Goal: Task Accomplishment & Management: Use online tool/utility

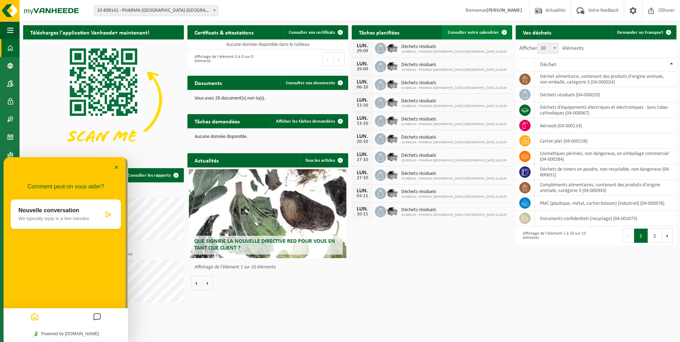
click at [472, 31] on span "Consulter votre calendrier" at bounding box center [473, 32] width 51 height 5
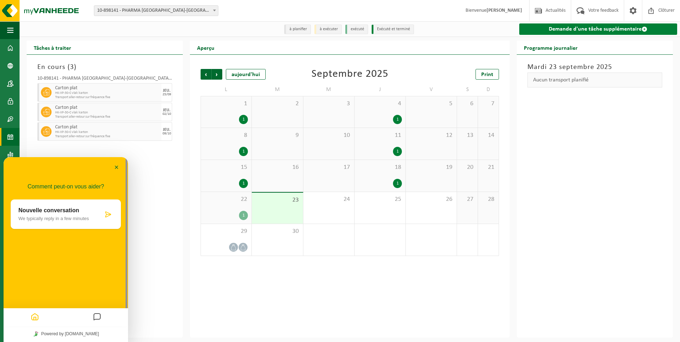
click at [563, 29] on link "Demande d'une tâche supplémentaire" at bounding box center [598, 28] width 158 height 11
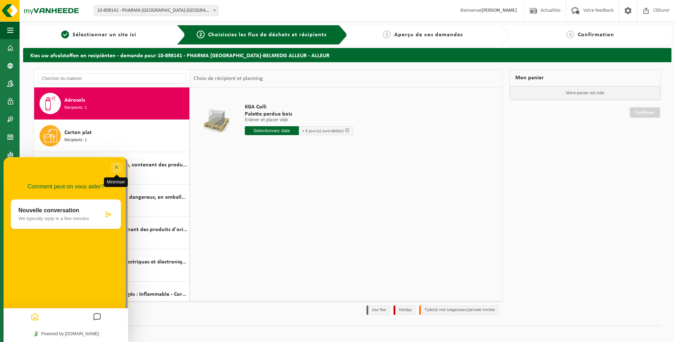
click at [114, 166] on button "Minimiser" at bounding box center [116, 168] width 11 height 11
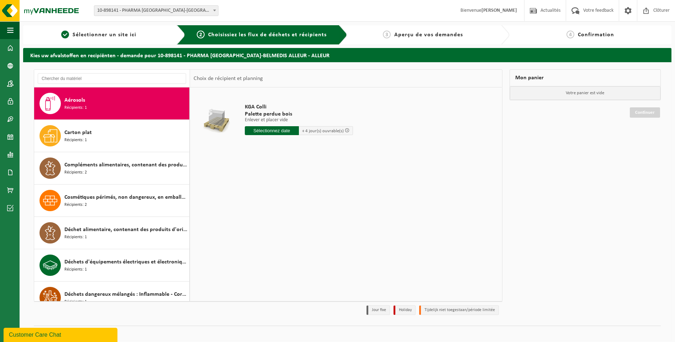
click at [291, 75] on div "Choix de récipient et planning" at bounding box center [346, 79] width 312 height 18
click at [497, 12] on strong "[PERSON_NAME]" at bounding box center [499, 10] width 36 height 5
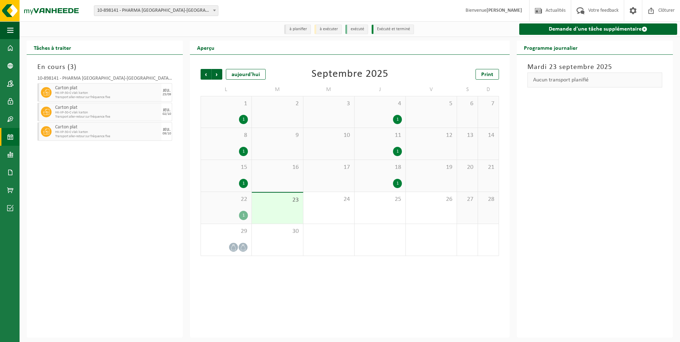
click at [397, 29] on li "Exécuté et terminé" at bounding box center [393, 30] width 42 height 10
click at [358, 28] on li "exécuté" at bounding box center [356, 30] width 23 height 10
click at [282, 211] on div "23" at bounding box center [277, 208] width 51 height 31
click at [284, 210] on div "23" at bounding box center [277, 208] width 51 height 31
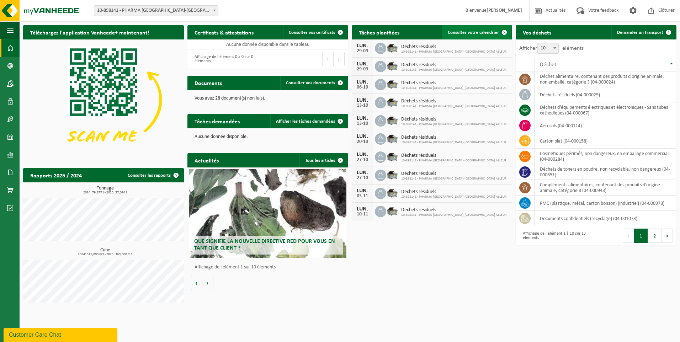
click at [504, 32] on span at bounding box center [504, 32] width 14 height 14
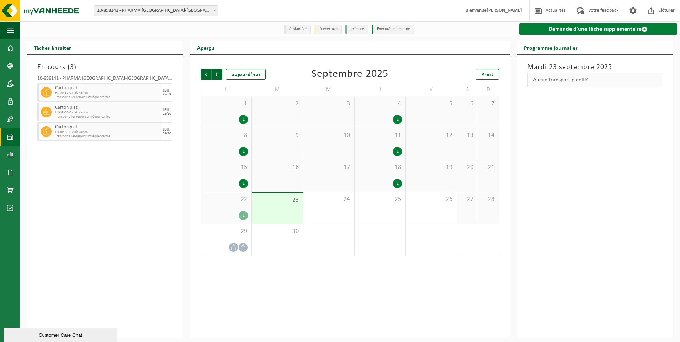
click at [596, 28] on link "Demande d'une tâche supplémentaire" at bounding box center [598, 28] width 158 height 11
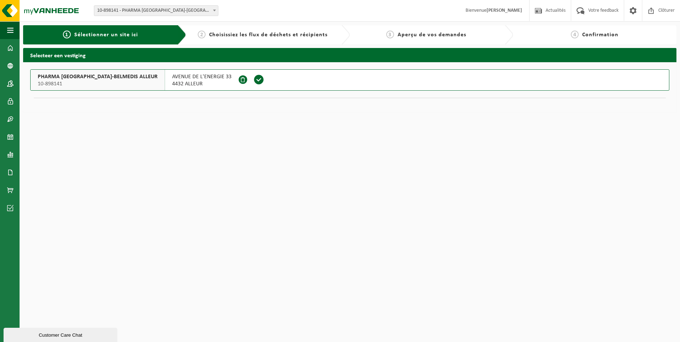
click at [211, 36] on span "Choisissiez les flux de déchets et récipients" at bounding box center [268, 35] width 118 height 6
click at [263, 83] on button "PHARMA [GEOGRAPHIC_DATA]-BELMEDIS ALLEUR 10-898141 [STREET_ADDRESS]" at bounding box center [349, 79] width 639 height 21
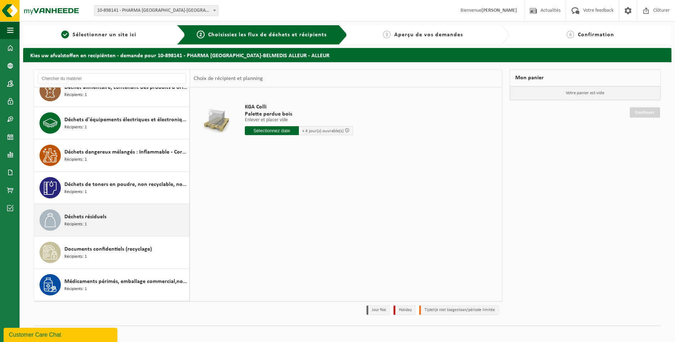
click at [97, 220] on span "Déchets résiduels" at bounding box center [85, 217] width 42 height 9
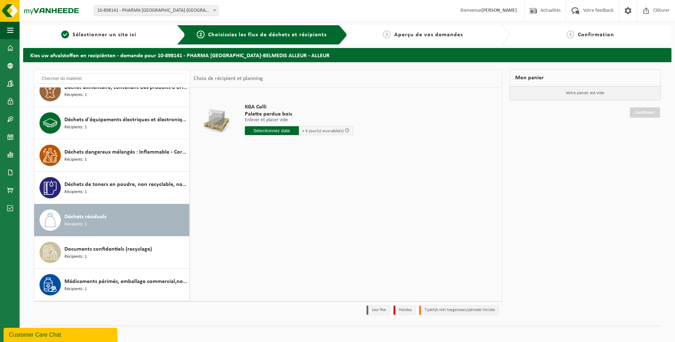
scroll to position [174, 0]
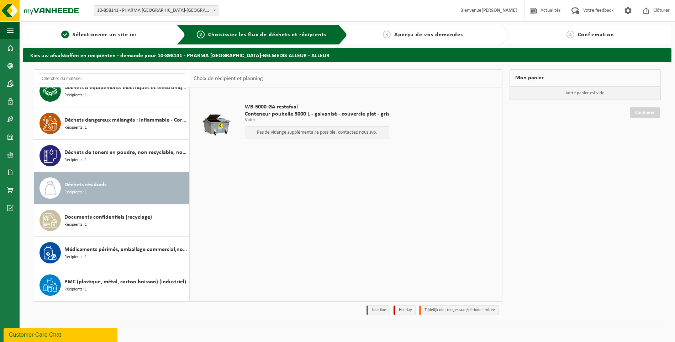
click at [321, 33] on span "Choisissiez les flux de déchets et récipients" at bounding box center [267, 35] width 118 height 6
click at [541, 75] on div "Mon panier" at bounding box center [585, 77] width 152 height 17
click at [579, 89] on p "Votre panier est vide" at bounding box center [585, 93] width 151 height 14
click at [280, 133] on p "Pas de vidange supplémentaire possible, contactez nous svp." at bounding box center [317, 132] width 137 height 5
click at [602, 11] on span "Votre feedback" at bounding box center [598, 10] width 34 height 21
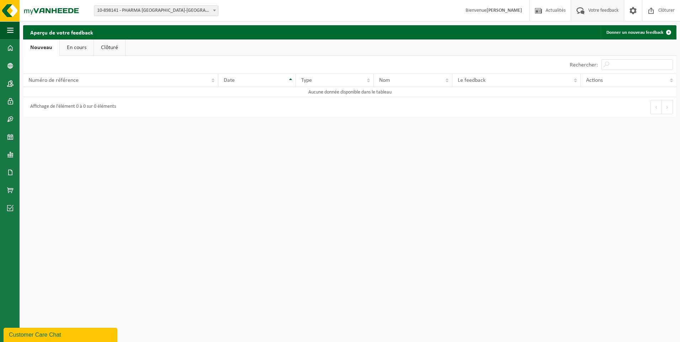
click at [369, 80] on th "Type" at bounding box center [335, 81] width 78 height 14
click at [447, 80] on th "Nom" at bounding box center [413, 81] width 79 height 14
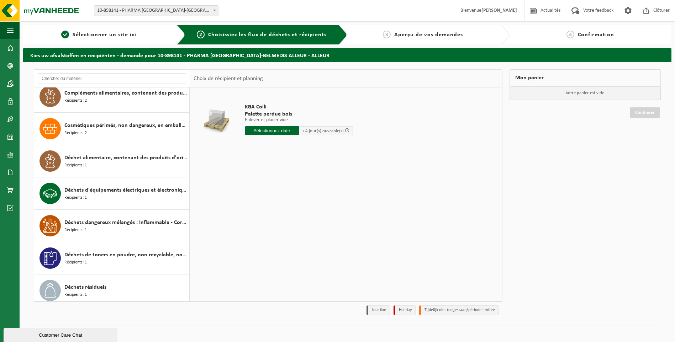
scroll to position [174, 0]
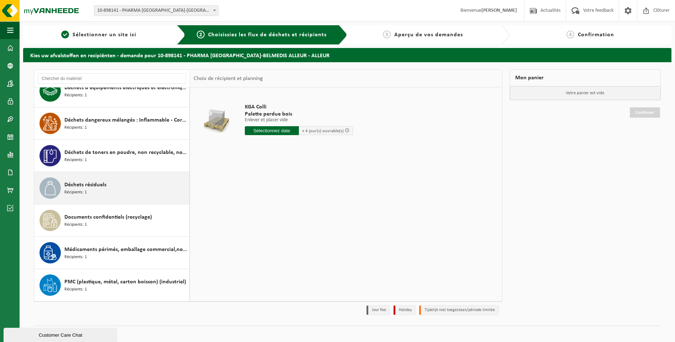
click at [86, 184] on span "Déchets résiduels" at bounding box center [85, 185] width 42 height 9
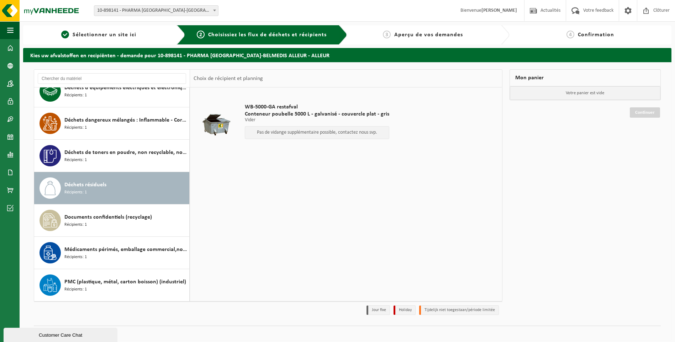
click at [223, 126] on div at bounding box center [216, 123] width 42 height 28
click at [298, 80] on div "Choix de récipient et planning" at bounding box center [346, 79] width 312 height 18
click at [292, 78] on div "Choix de récipient et planning" at bounding box center [346, 79] width 312 height 18
click at [533, 72] on div "Mon panier" at bounding box center [585, 77] width 152 height 17
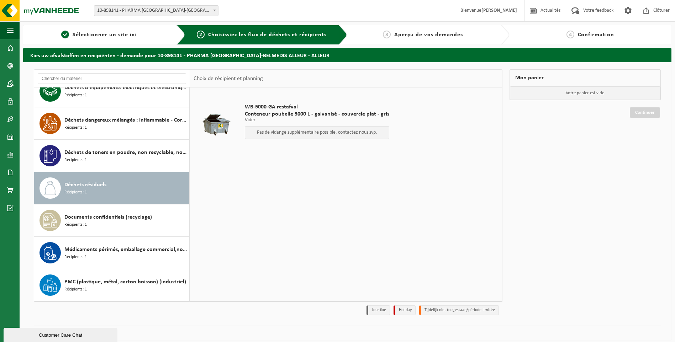
click at [44, 336] on div "Customer Care Chat" at bounding box center [60, 335] width 103 height 5
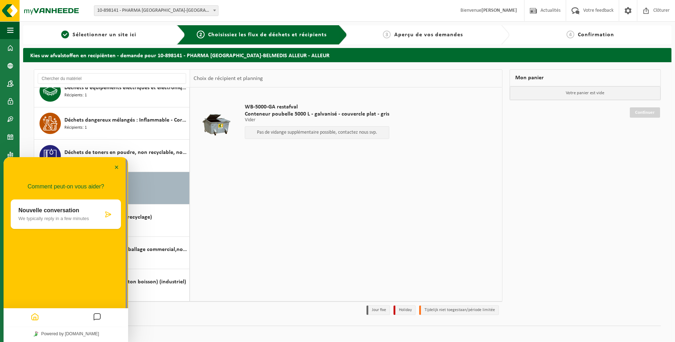
click at [14, 217] on div "Nouvelle conversation We typically reply in a few minutes" at bounding box center [66, 215] width 110 height 30
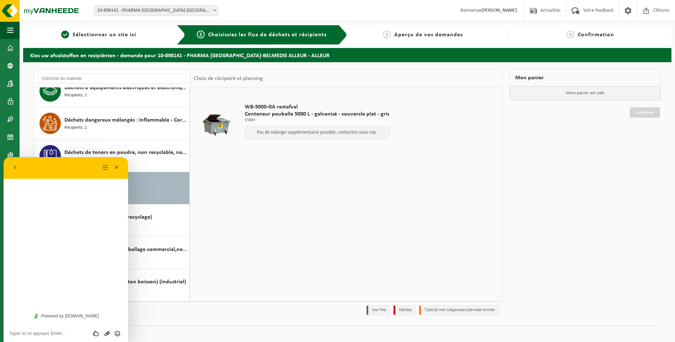
click at [19, 191] on div "Comment peut-on vous aider? Nouvelle conversation We typically reply in a few m…" at bounding box center [66, 232] width 125 height 151
click at [22, 220] on div "Comment peut-on vous aider? Nouvelle conversation We typically reply in a few m…" at bounding box center [66, 232] width 125 height 151
click at [25, 333] on textarea at bounding box center [65, 334] width 113 height 6
click at [90, 306] on div "Comment peut-on vous aider? Nouvelle conversation We typically reply in a few m…" at bounding box center [66, 232] width 125 height 151
click at [84, 334] on textarea at bounding box center [65, 334] width 113 height 6
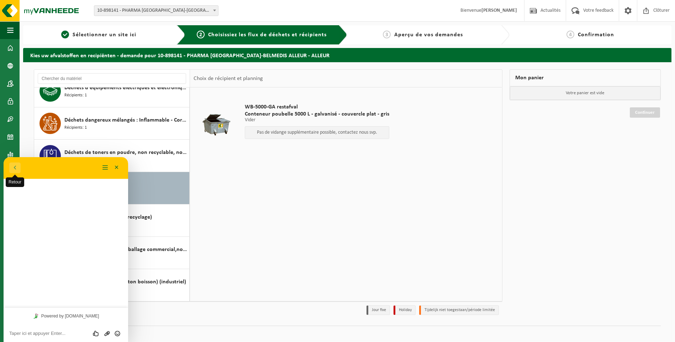
click at [16, 168] on button "Retour" at bounding box center [14, 168] width 11 height 11
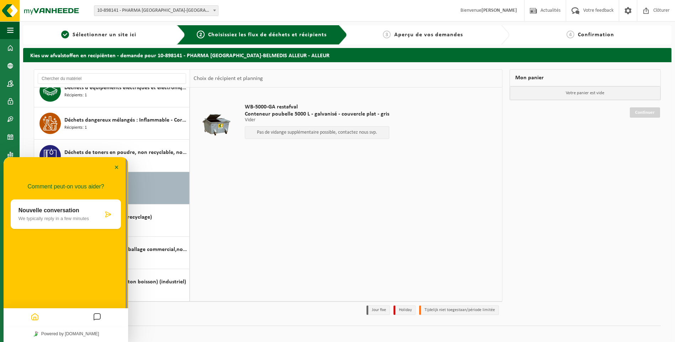
click at [42, 213] on p "Nouvelle conversation" at bounding box center [60, 210] width 85 height 6
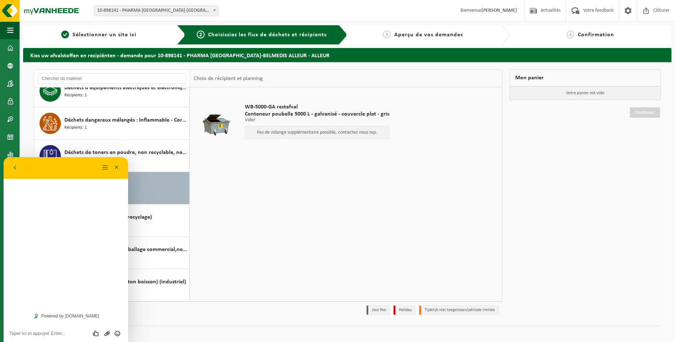
click at [20, 187] on div "Comment peut-on vous aider? Nouvelle conversation We typically reply in a few m…" at bounding box center [66, 232] width 125 height 151
click at [16, 331] on textarea at bounding box center [65, 334] width 113 height 6
click at [59, 324] on textarea "Bonjour, nous voudrions un enlèvement supplémentaire de nos conteneurs poubelle…" at bounding box center [65, 329] width 113 height 16
click at [21, 325] on textarea "Bonjour, nous voudrions que vous programiez un enlèvement supplémentaire de nos…" at bounding box center [65, 325] width 113 height 21
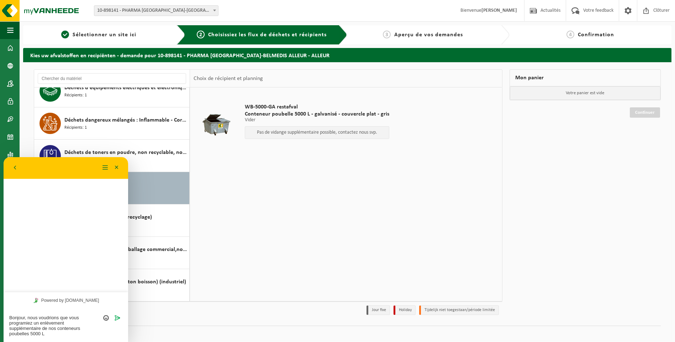
click at [31, 323] on textarea "Bonjour, nous voudrions que vous programiez un enlèvement supplémentaire de nos…" at bounding box center [65, 325] width 113 height 21
click at [85, 330] on textarea "Bonjour, nous voudrions que vous planifiez un enlèvement supplémentaire de nos …" at bounding box center [65, 325] width 113 height 21
type textarea "Bonjour, nous voudrions que vous planifiez un enlèvement supplémentaire de nos …"
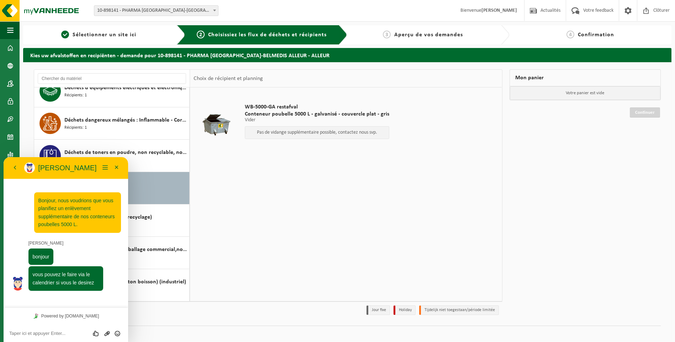
click at [14, 334] on textarea at bounding box center [65, 334] width 113 height 6
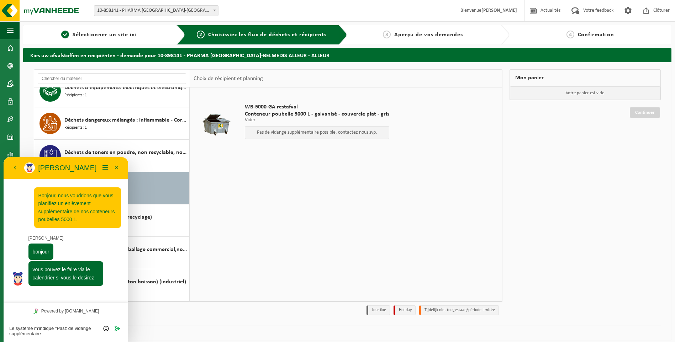
click at [67, 329] on textarea "Le système m'indique "Pasz de vidange supplémentaire" at bounding box center [65, 331] width 113 height 11
click at [44, 333] on textarea "Le système m'indique "Pas de vidange supplémentaire" at bounding box center [65, 331] width 113 height 11
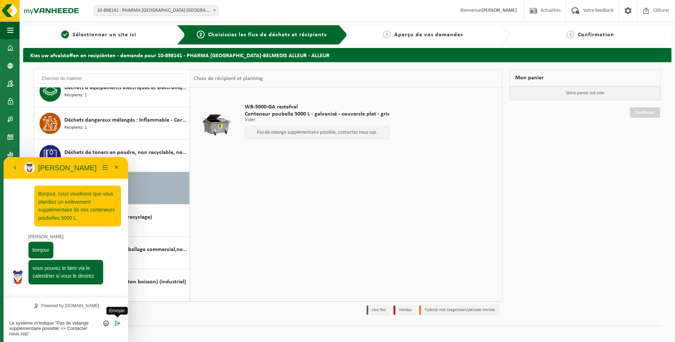
type textarea "Le système m'indique "Pas de vidange supplémentaire possible => Contacter nous …"
click at [117, 324] on icon "Envoyer" at bounding box center [117, 323] width 6 height 6
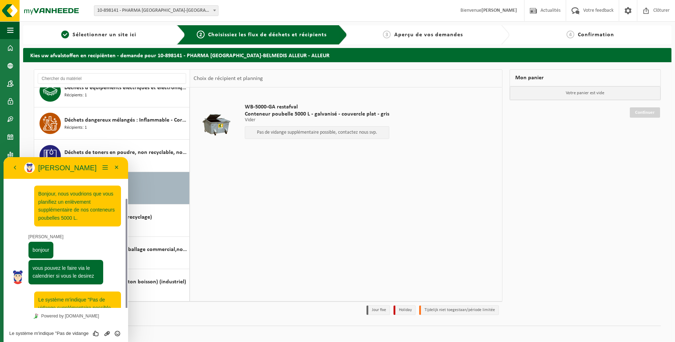
scroll to position [22, 0]
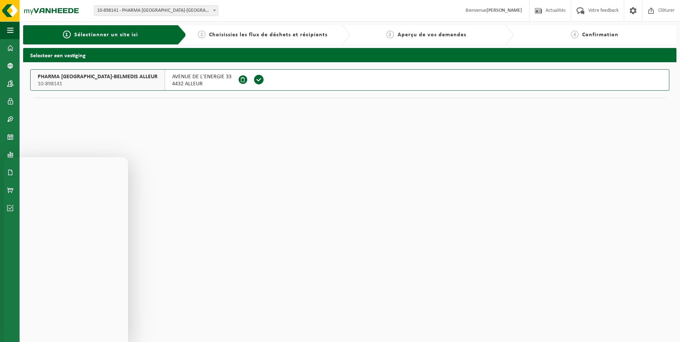
scroll to position [22, 0]
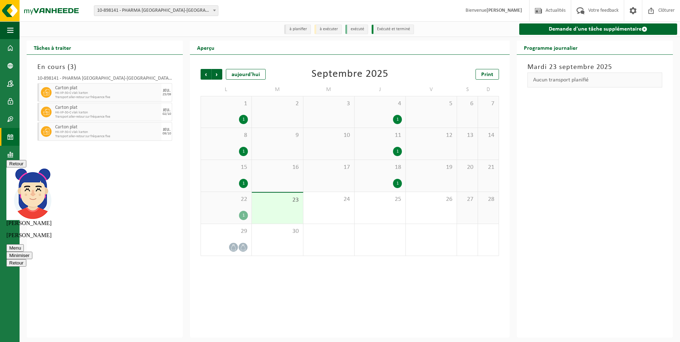
scroll to position [22, 0]
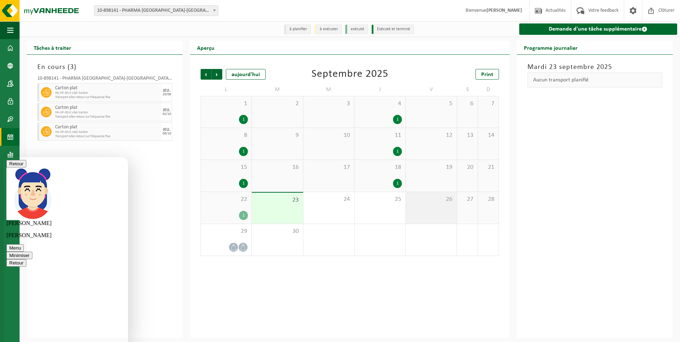
click at [428, 208] on div "26" at bounding box center [431, 208] width 51 height 32
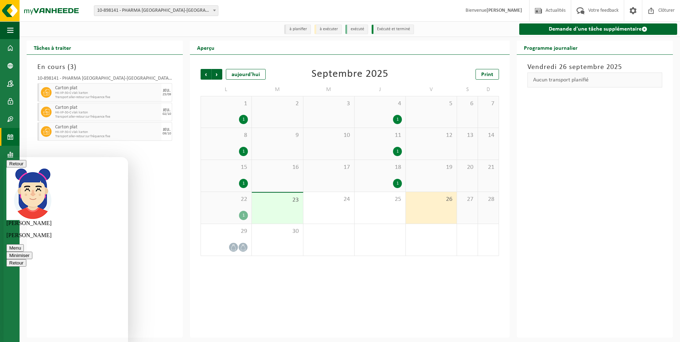
click at [569, 83] on div "Aucun transport planifié" at bounding box center [595, 80] width 135 height 15
click at [538, 42] on h2 "Programme journalier" at bounding box center [551, 48] width 68 height 14
click at [295, 29] on li "à planifier" at bounding box center [297, 30] width 27 height 10
click at [430, 211] on div "26" at bounding box center [431, 208] width 51 height 32
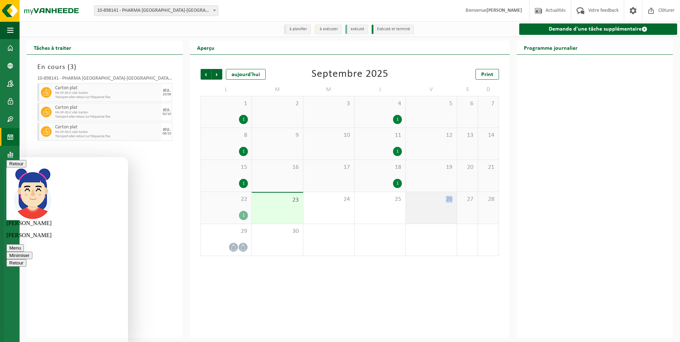
click at [430, 211] on div "26" at bounding box center [431, 208] width 51 height 32
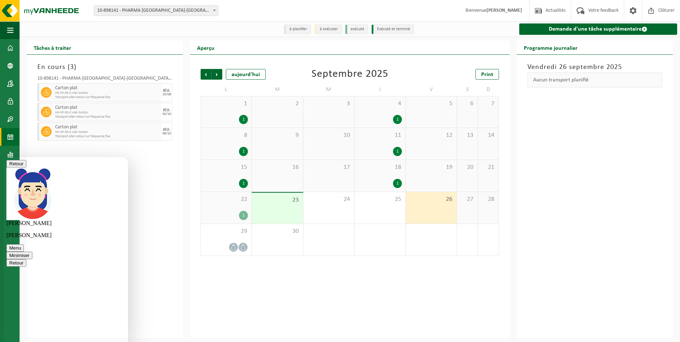
click at [581, 81] on div "Aucun transport planifié" at bounding box center [595, 80] width 135 height 15
click at [577, 28] on link "Demande d'une tâche supplémentaire" at bounding box center [598, 28] width 158 height 11
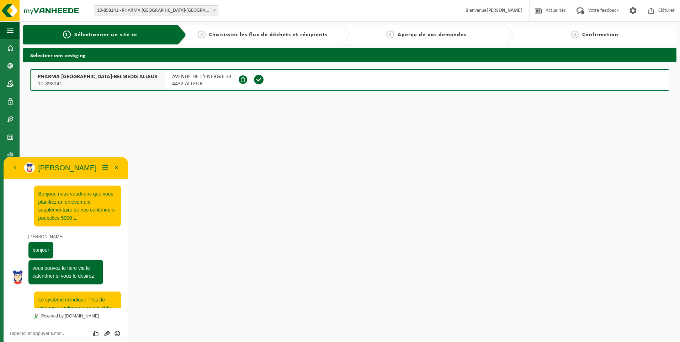
scroll to position [22, 0]
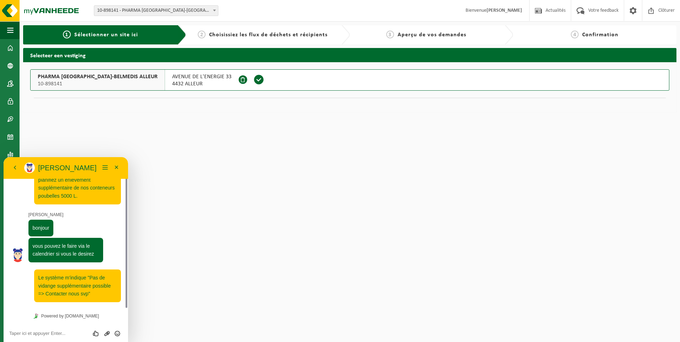
click at [260, 86] on button "PHARMA [GEOGRAPHIC_DATA]-BELMEDIS ALLEUR 10-898141 [STREET_ADDRESS]" at bounding box center [349, 79] width 639 height 21
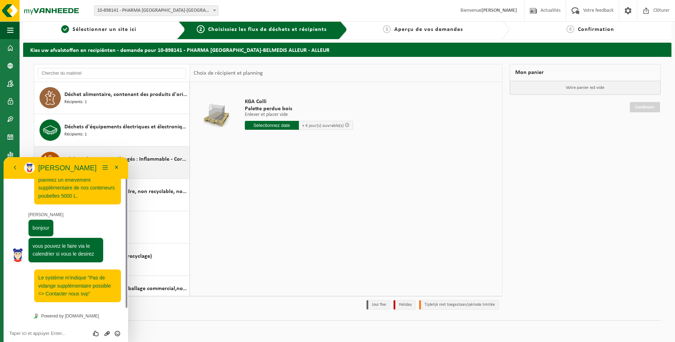
scroll to position [142, 0]
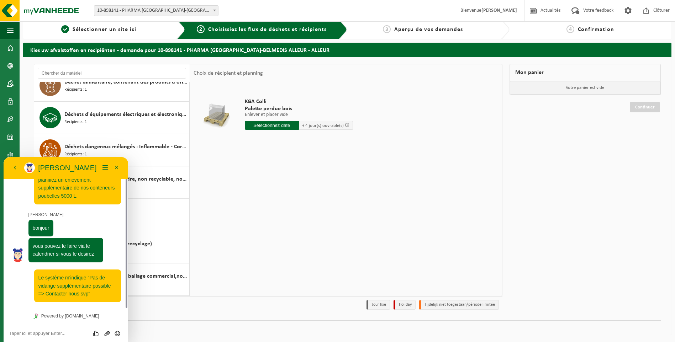
click at [387, 223] on div "KGA Colli Palette perdue bois Enlever et placer vide Enlever et placer vide Enl…" at bounding box center [346, 188] width 312 height 213
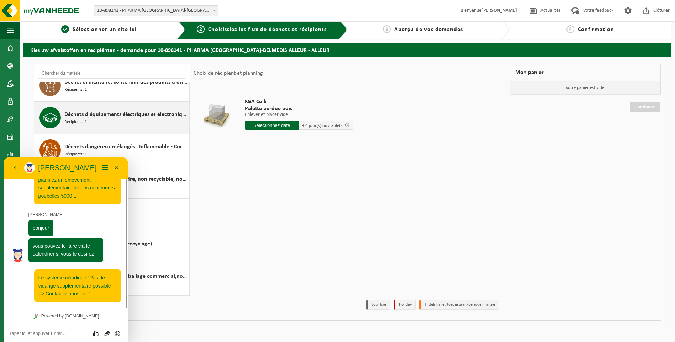
scroll to position [174, 0]
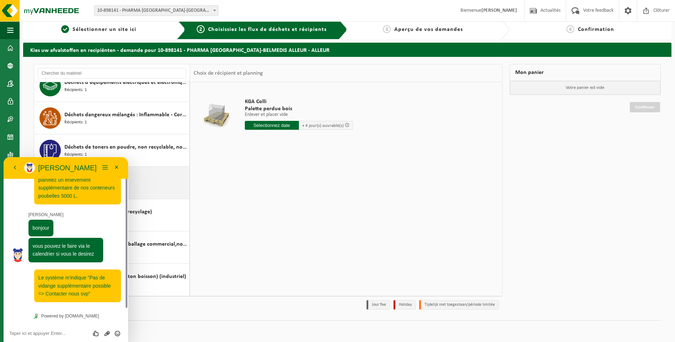
click at [145, 182] on div "Déchets résiduels Récipients: 1" at bounding box center [125, 182] width 123 height 21
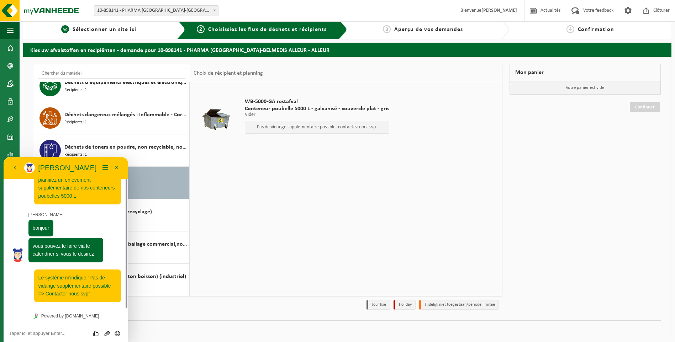
click at [101, 29] on span "Sélectionner un site ici" at bounding box center [105, 30] width 64 height 6
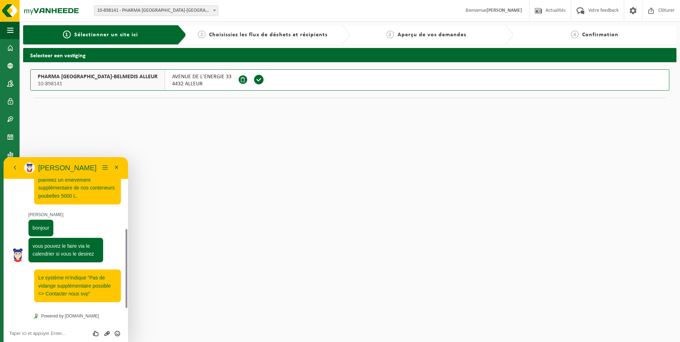
scroll to position [54, 0]
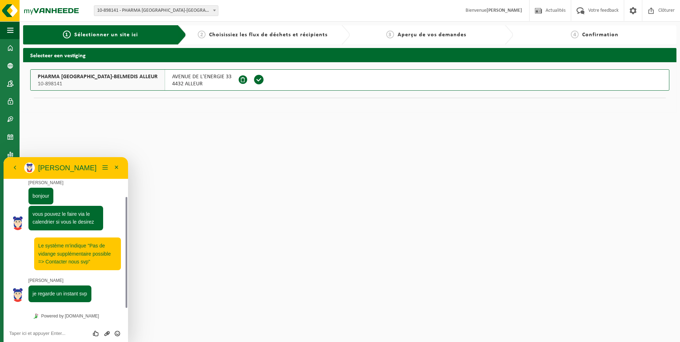
click at [255, 34] on span "Choisissiez les flux de déchets et récipients" at bounding box center [268, 35] width 118 height 6
click at [310, 33] on span "Choisissiez les flux de déchets et récipients" at bounding box center [268, 35] width 118 height 6
click at [314, 35] on span "Choisissiez les flux de déchets et récipients" at bounding box center [268, 35] width 118 height 6
click at [248, 76] on button "PHARMA BELGIUM-BELMEDIS ALLEUR 10-898141 AVENUE DE L'ENERGIE 33 4432 ALLEUR" at bounding box center [349, 79] width 639 height 21
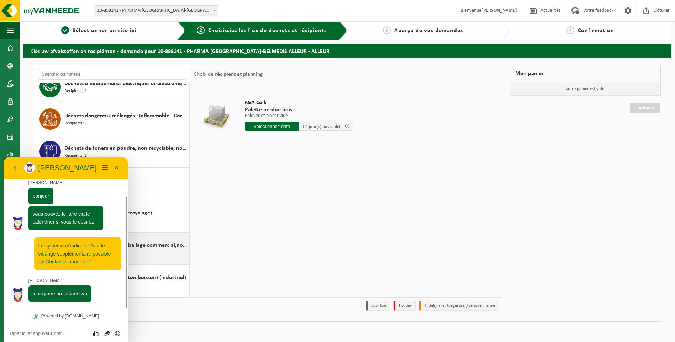
scroll to position [5, 0]
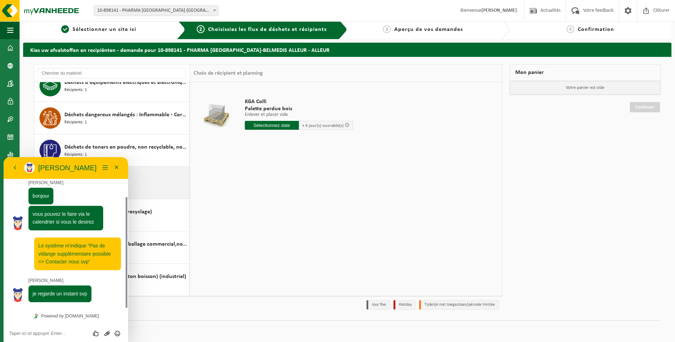
click at [156, 186] on div "Déchets résiduels Récipients: 1" at bounding box center [125, 182] width 123 height 21
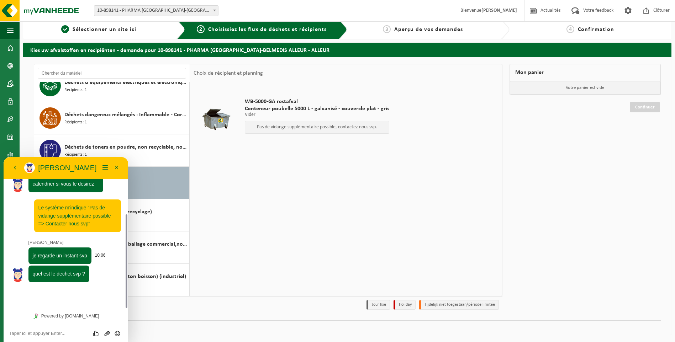
scroll to position [72, 0]
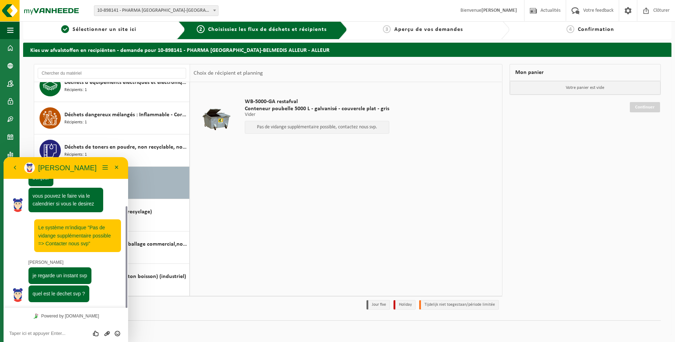
click at [17, 333] on textarea at bounding box center [65, 334] width 113 height 6
type textarea "Déchets tout venant, conteneur 5000 litres"
click at [117, 327] on icon "Envoyer" at bounding box center [117, 329] width 6 height 6
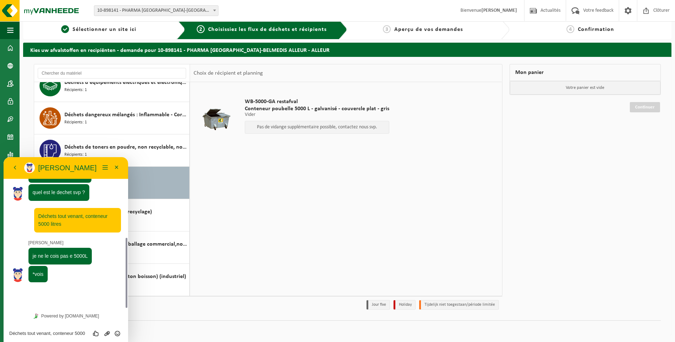
scroll to position [154, 0]
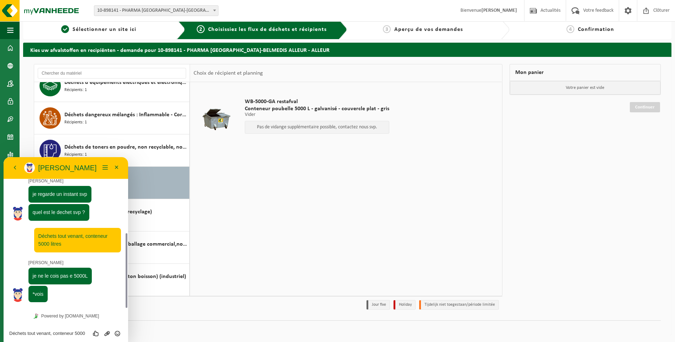
click at [17, 334] on textarea "Déchets tout venant, conteneur 5000 litres" at bounding box center [65, 334] width 113 height 6
click at [13, 333] on textarea "Déchets tout venant, conteneur 5000 litres" at bounding box center [65, 334] width 113 height 6
paste textarea
click at [17, 314] on img at bounding box center [22, 318] width 18 height 18
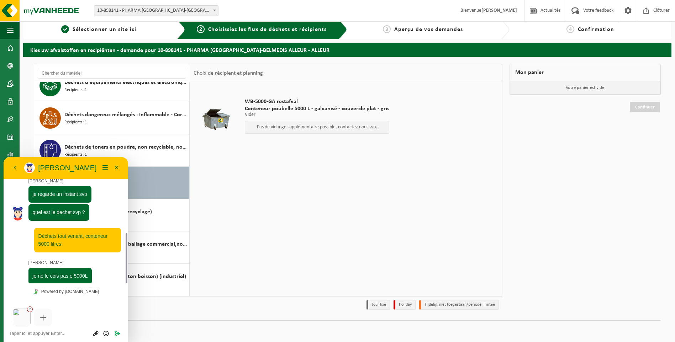
click at [21, 315] on img at bounding box center [22, 318] width 18 height 18
click at [22, 316] on img at bounding box center [22, 318] width 18 height 18
click at [30, 310] on icon at bounding box center [30, 309] width 4 height 4
click at [16, 329] on div "Évaluez cette conversation Envoyer un fichier Insérer émoticône" at bounding box center [66, 333] width 125 height 18
click at [12, 334] on textarea at bounding box center [65, 334] width 113 height 6
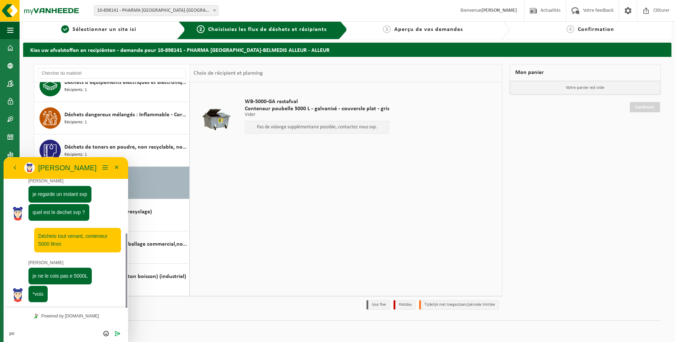
type textarea "p"
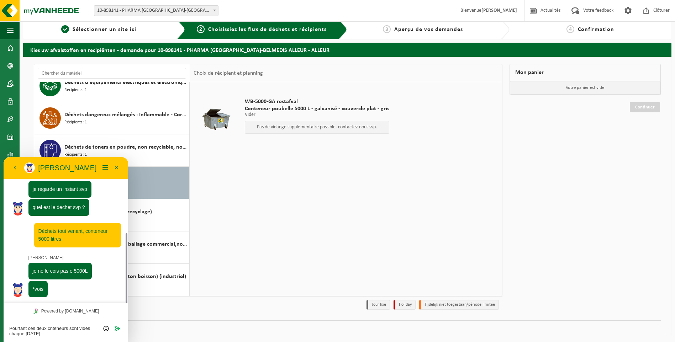
click at [51, 329] on textarea "Pourtant ces deux cnteneurs sont vidés chaque [DATE]" at bounding box center [65, 331] width 113 height 11
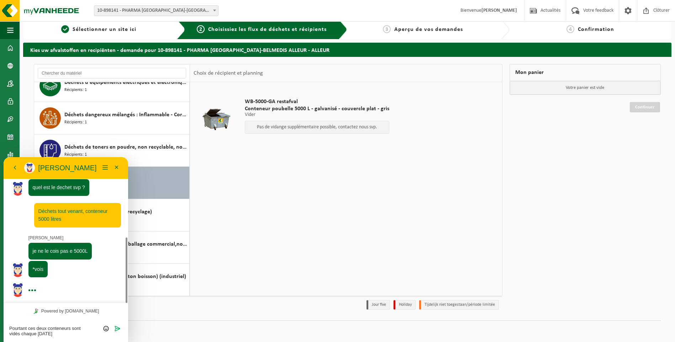
type textarea "Pourtant ces deux conteneurs sont vidés chaque [DATE]"
